Goal: Transaction & Acquisition: Purchase product/service

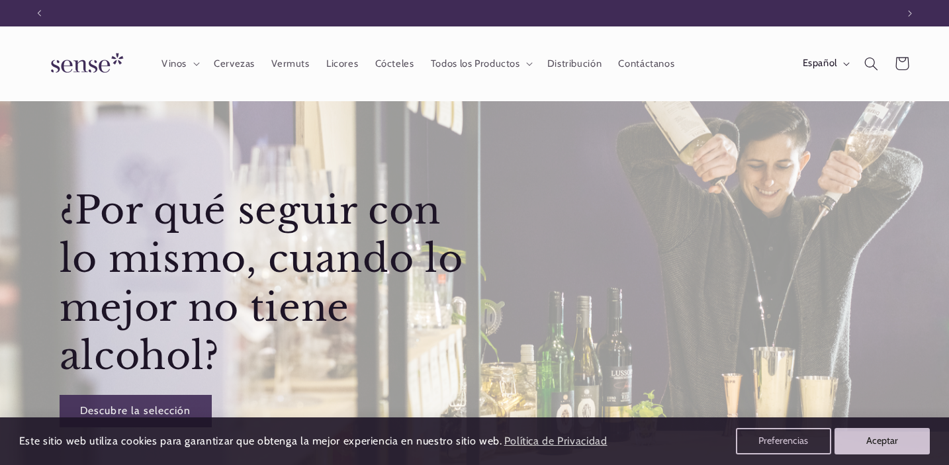
scroll to position [0, 858]
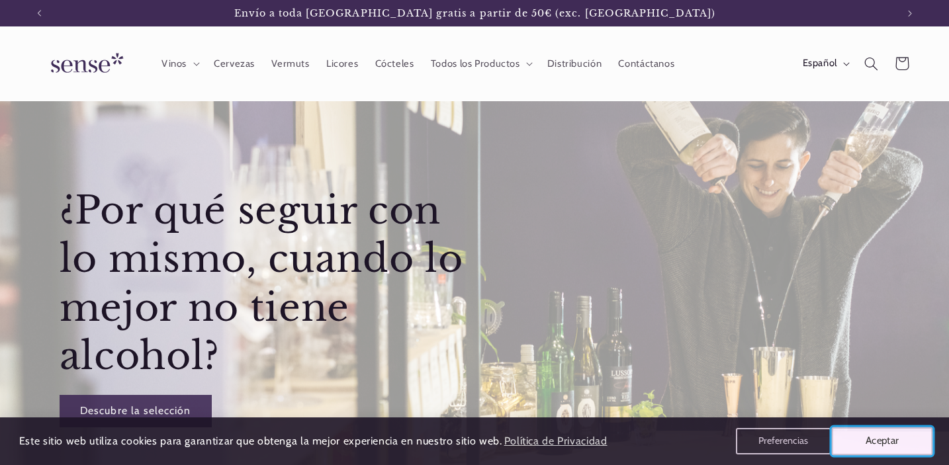
click at [896, 445] on button "Aceptar" at bounding box center [882, 442] width 101 height 28
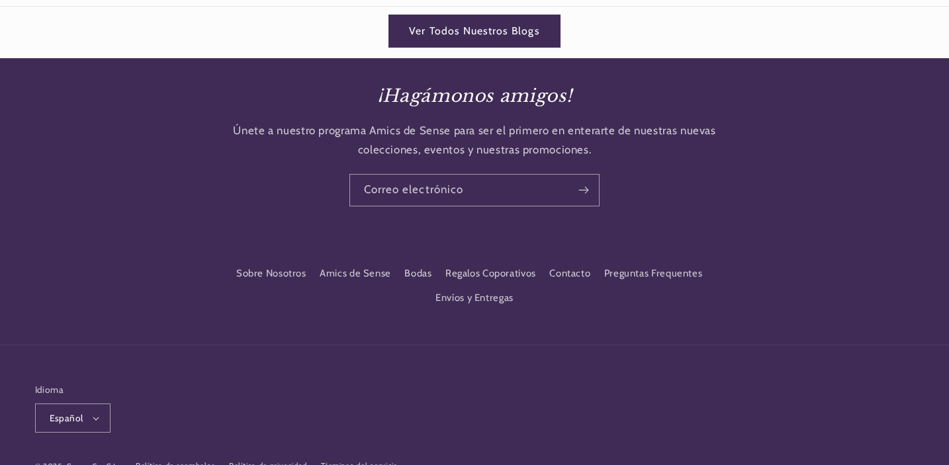
scroll to position [0, 0]
click at [565, 263] on link "Contacto" at bounding box center [569, 274] width 41 height 24
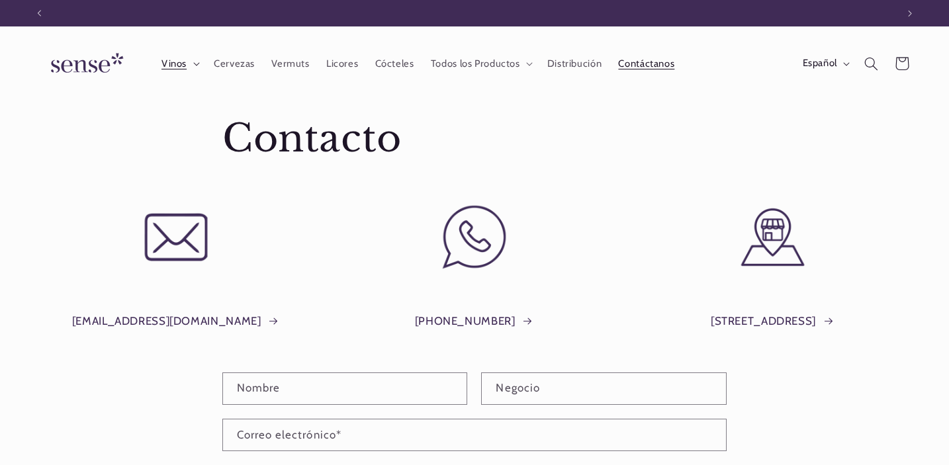
scroll to position [0, 858]
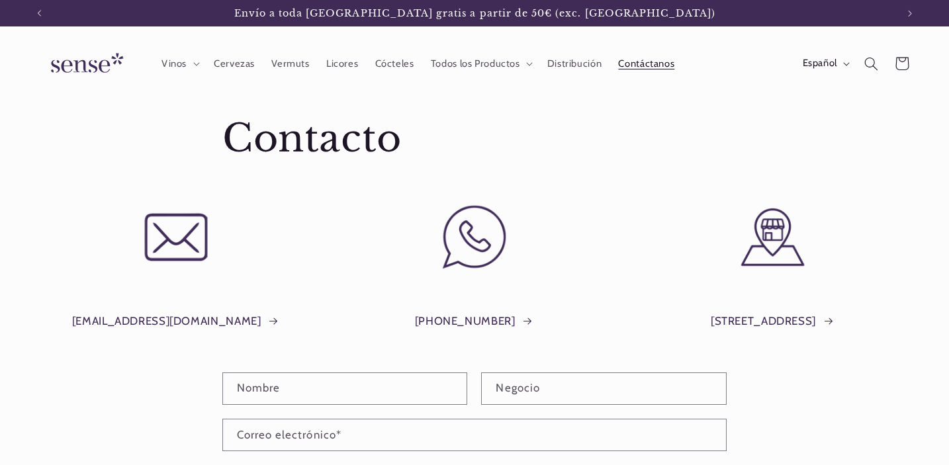
click at [83, 59] on img at bounding box center [84, 64] width 99 height 38
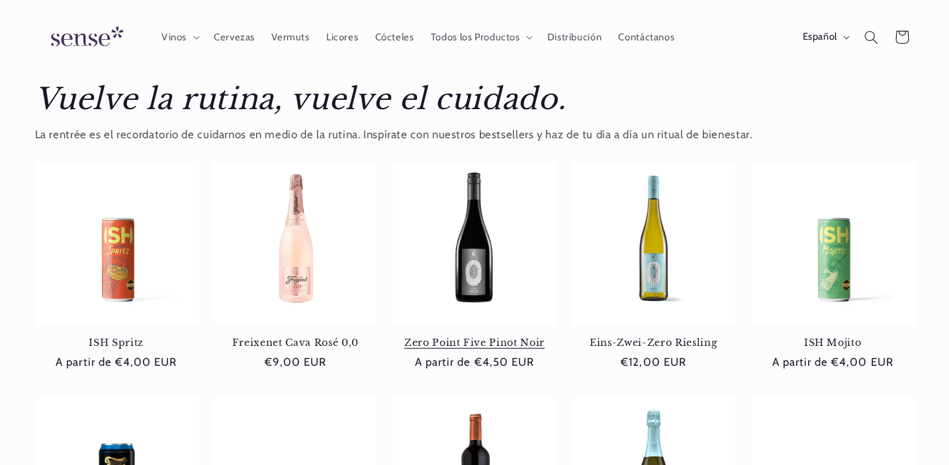
scroll to position [399, 0]
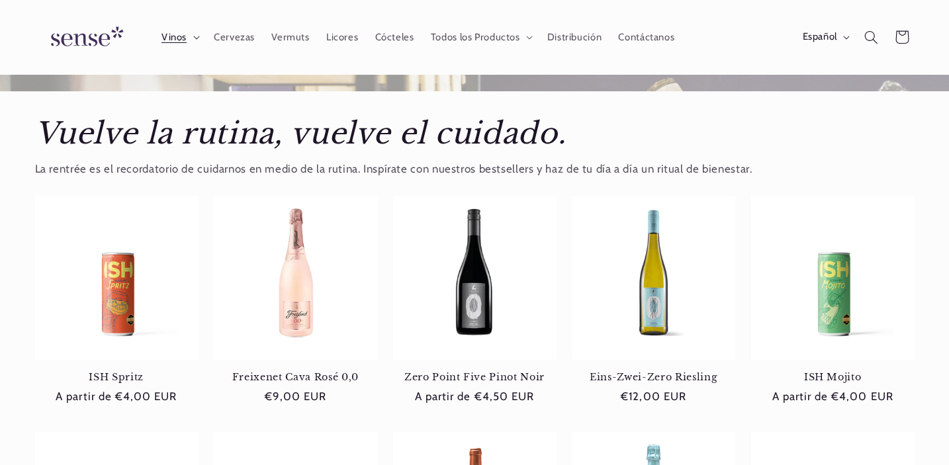
click at [194, 35] on summary "Vinos" at bounding box center [179, 37] width 52 height 29
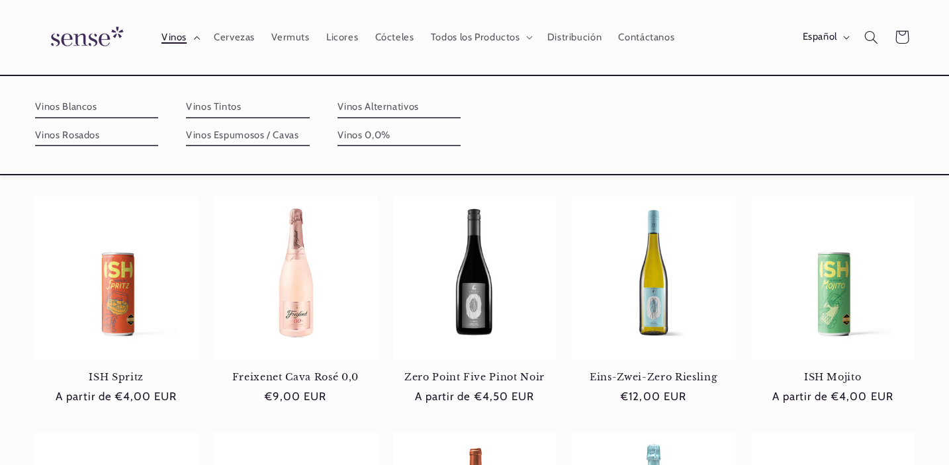
scroll to position [0, 858]
click at [519, 34] on summary "Todos los Productos" at bounding box center [480, 37] width 116 height 29
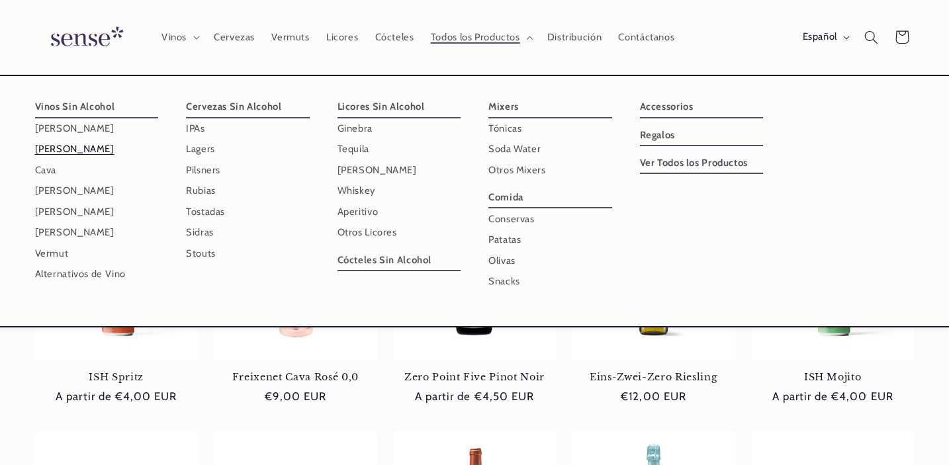
click at [73, 153] on link "[PERSON_NAME]" at bounding box center [97, 149] width 124 height 21
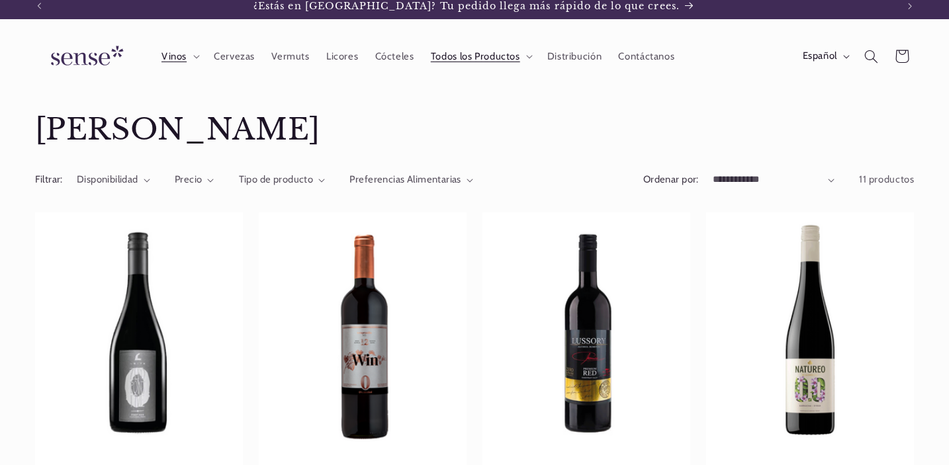
scroll to position [4, 0]
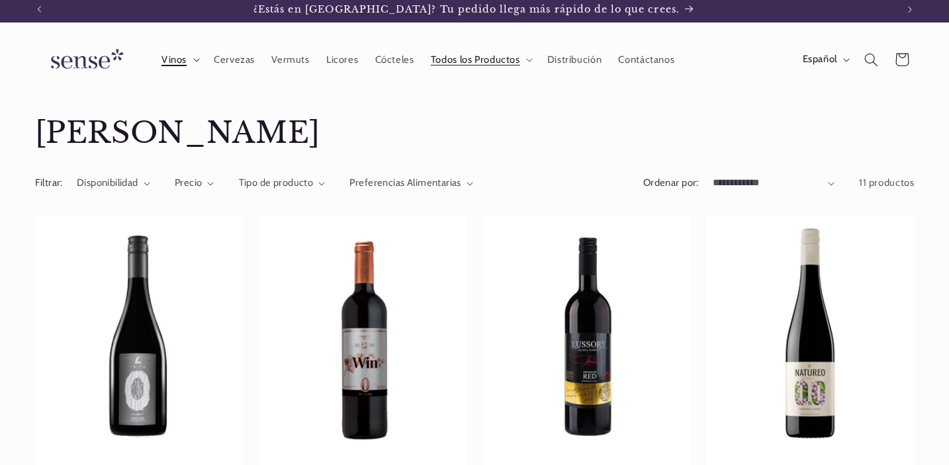
click at [199, 56] on summary "Vinos" at bounding box center [179, 59] width 52 height 29
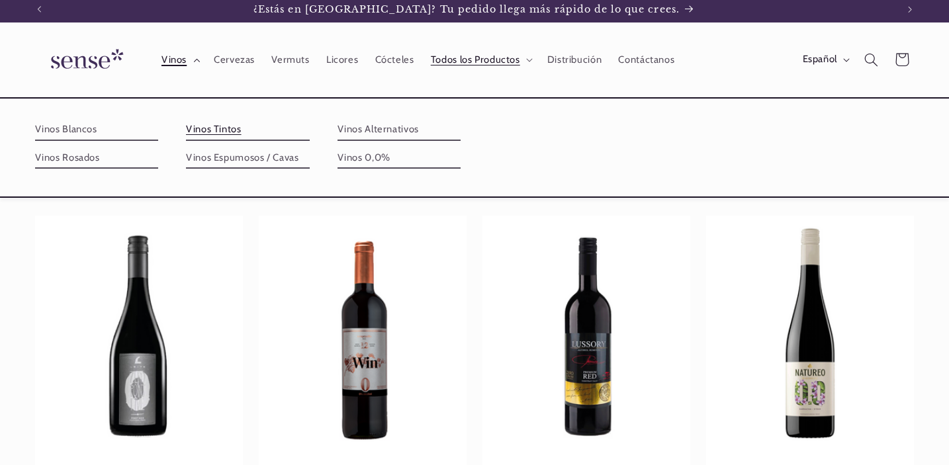
click at [199, 56] on summary "Vinos" at bounding box center [179, 59] width 52 height 29
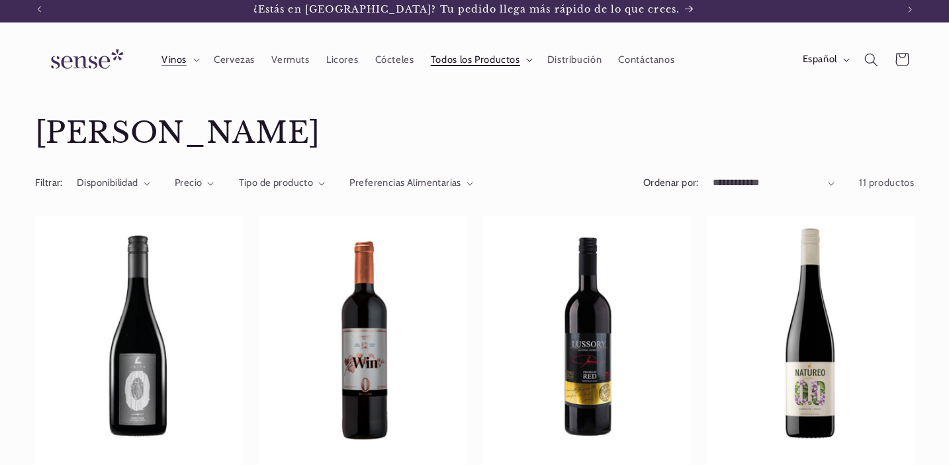
click at [514, 60] on span "Todos los Productos" at bounding box center [475, 60] width 89 height 13
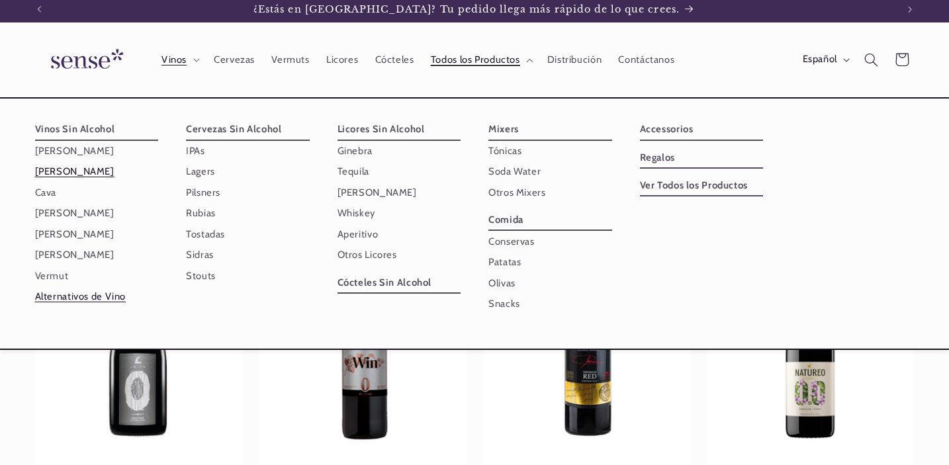
click at [79, 296] on link "Alternativos de Vino" at bounding box center [97, 297] width 124 height 21
